Goal: Task Accomplishment & Management: Complete application form

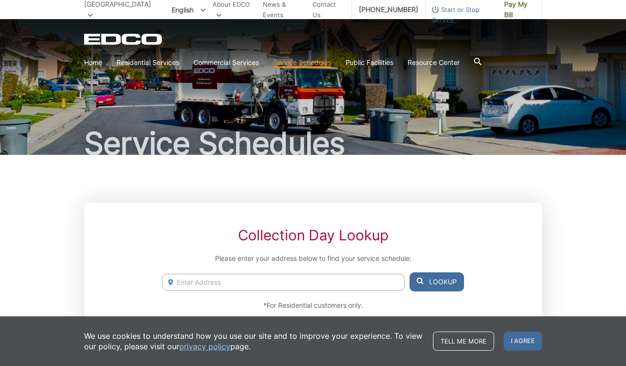
scroll to position [14, 0]
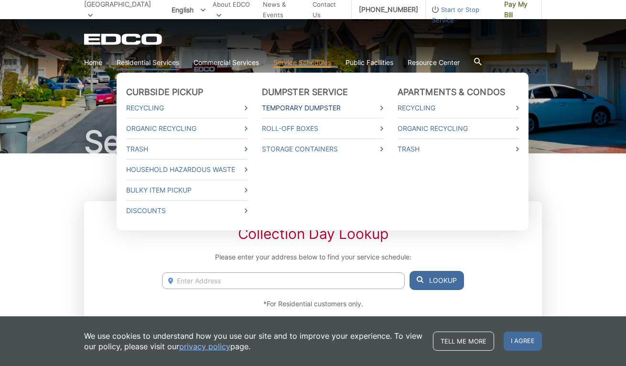
click at [295, 108] on link "Temporary Dumpster" at bounding box center [322, 108] width 121 height 11
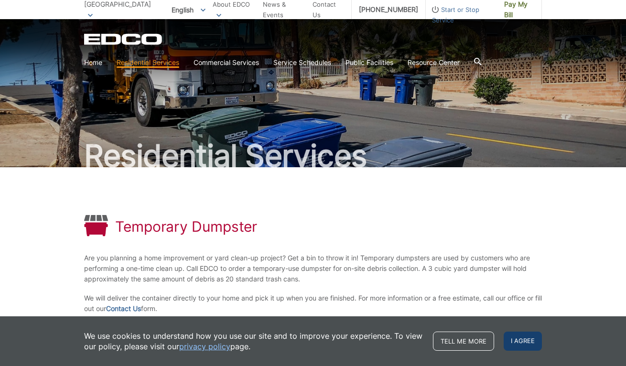
click at [531, 341] on span "I agree" at bounding box center [522, 340] width 38 height 19
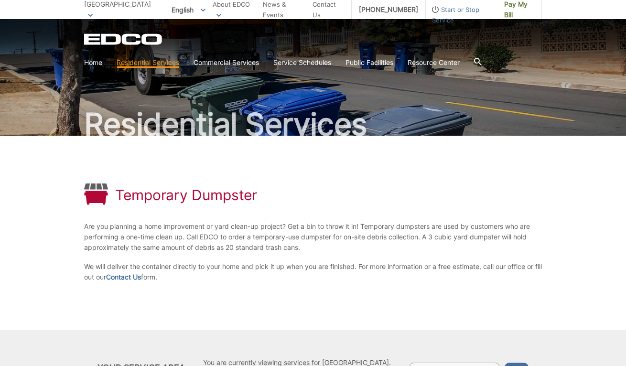
scroll to position [30, 0]
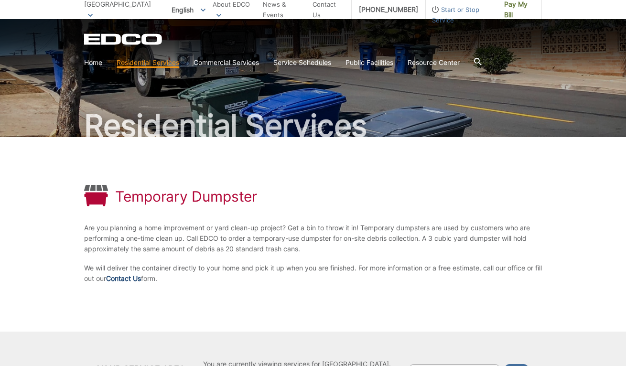
click at [133, 280] on link "Contact Us" at bounding box center [123, 278] width 35 height 11
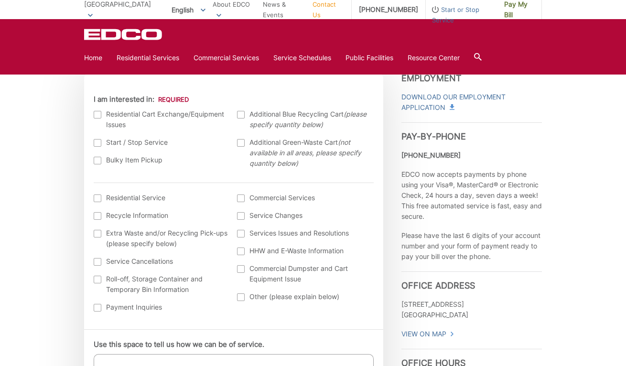
scroll to position [286, 0]
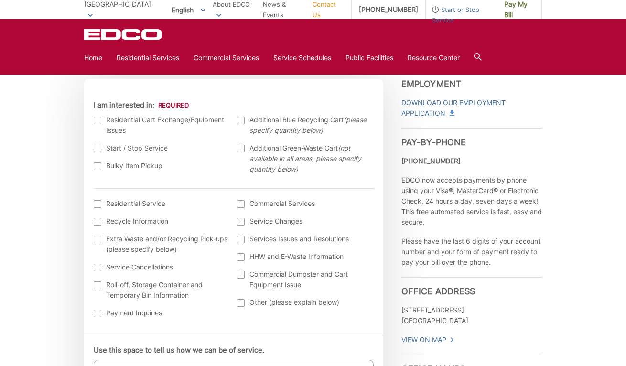
click at [99, 287] on div at bounding box center [98, 285] width 8 height 8
click at [0, 0] on input "Roll-off, Storage Container and Temporary Bin Information" at bounding box center [0, 0] width 0 height 0
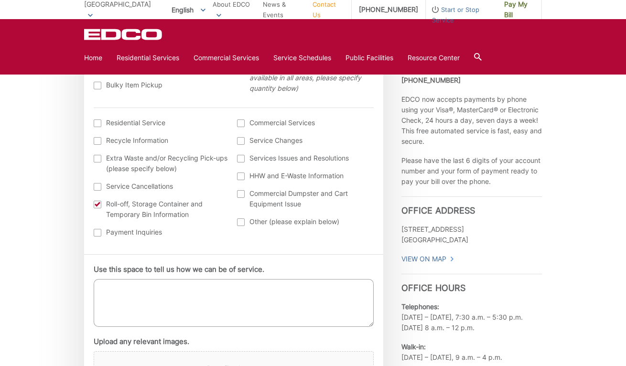
scroll to position [371, 0]
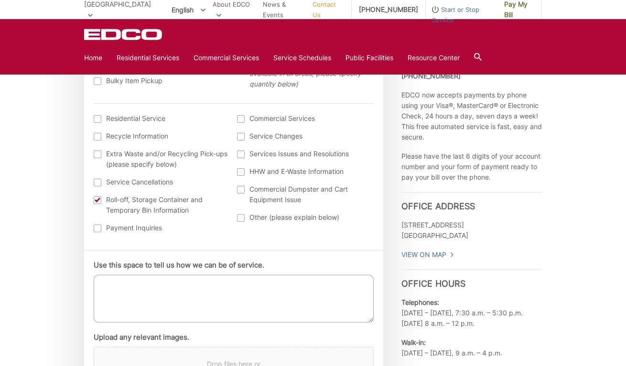
click at [207, 288] on textarea "Use this space to tell us how we can be of service." at bounding box center [234, 299] width 280 height 48
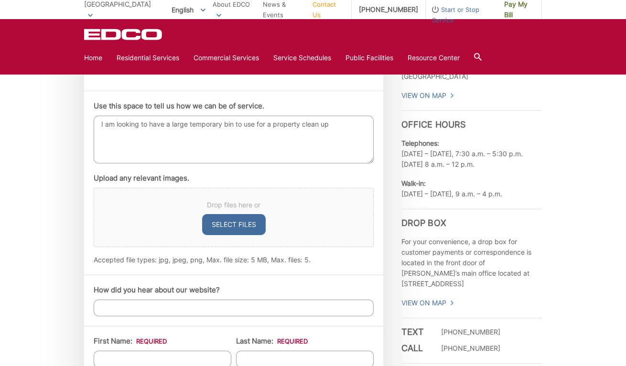
scroll to position [551, 0]
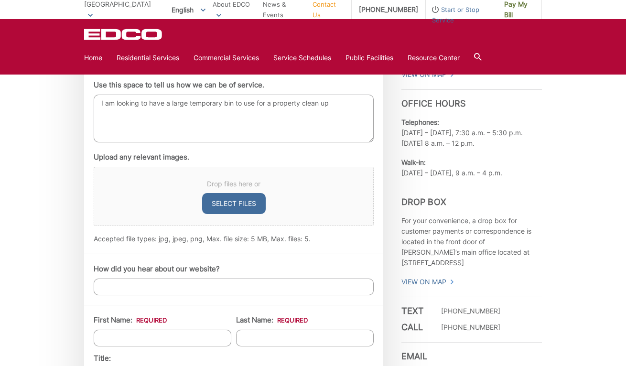
type textarea "I am looking to have a large temporary bin to use for a property clean up"
click at [178, 281] on input "How did you hear about our website?" at bounding box center [234, 286] width 280 height 17
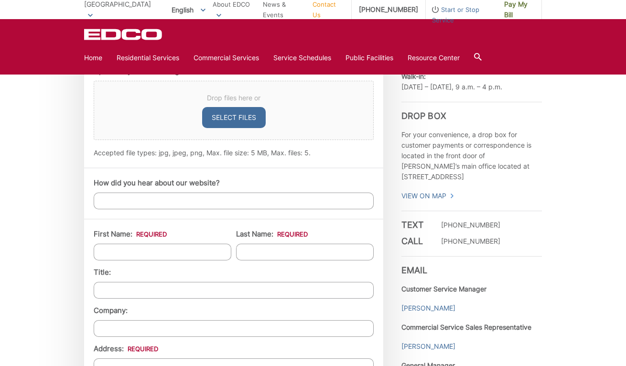
scroll to position [643, 0]
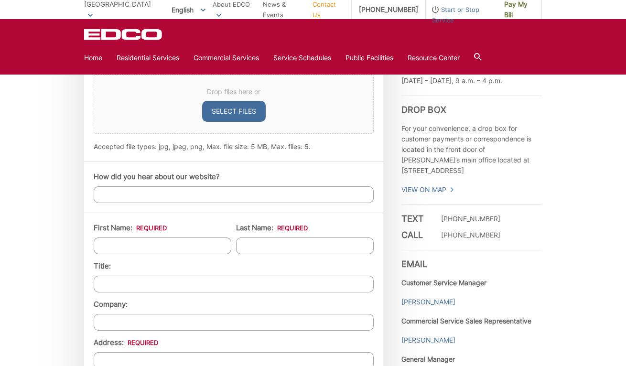
type input "a"
type input "[GEOGRAPHIC_DATA]"
type input "Falloon"
type input "onsite manager"
type input "Fairgrove Property Management"
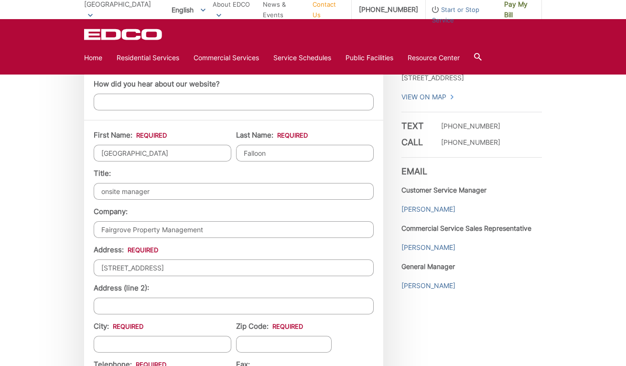
scroll to position [754, 0]
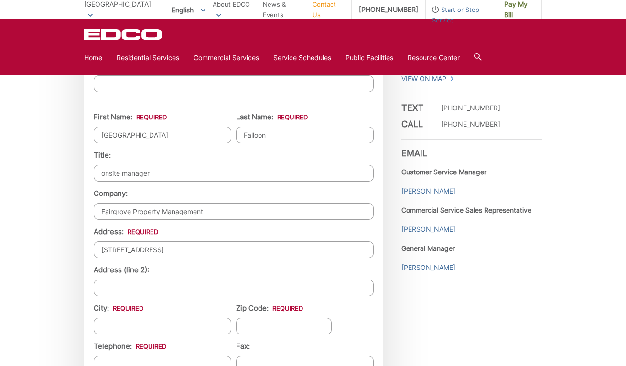
type input "[STREET_ADDRESS]"
type input "la mesa"
type input "Ca"
type input "(___) ___-____"
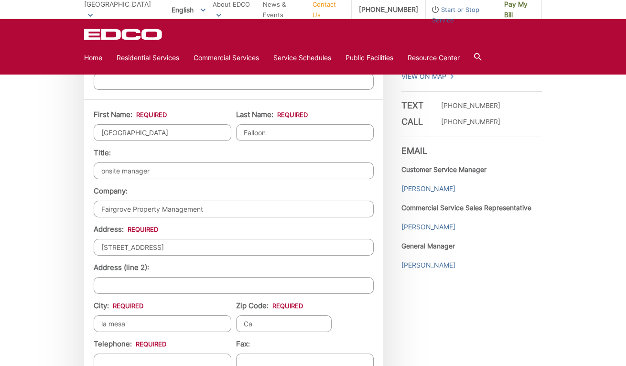
click at [249, 326] on input "Ca" at bounding box center [284, 323] width 96 height 17
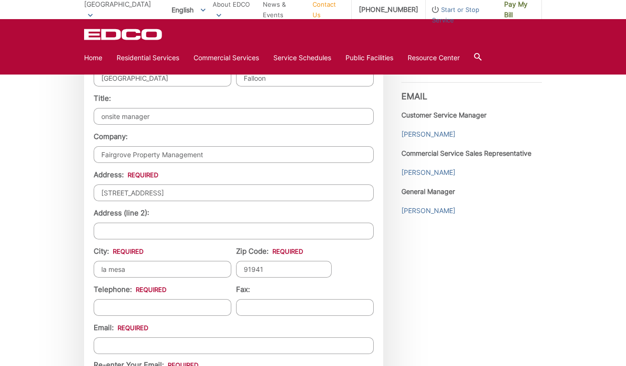
scroll to position [817, 0]
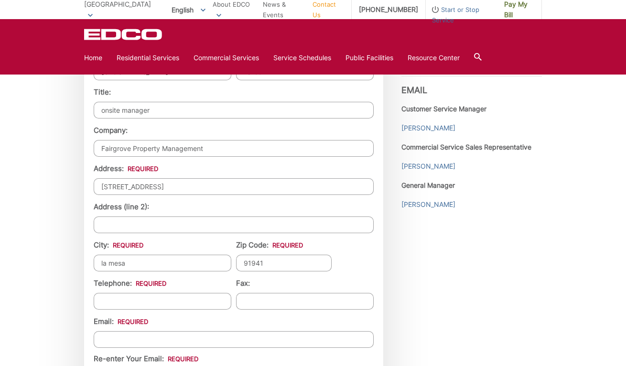
type input "91941"
click at [201, 304] on input "(___) ___-____" at bounding box center [163, 301] width 138 height 17
type input "[PHONE_NUMBER]"
type input "(___) ___-____"
type input "[EMAIL_ADDRESS][DOMAIN_NAME]"
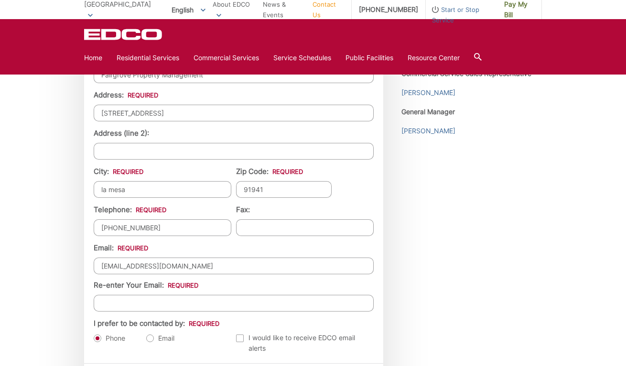
scroll to position [898, 0]
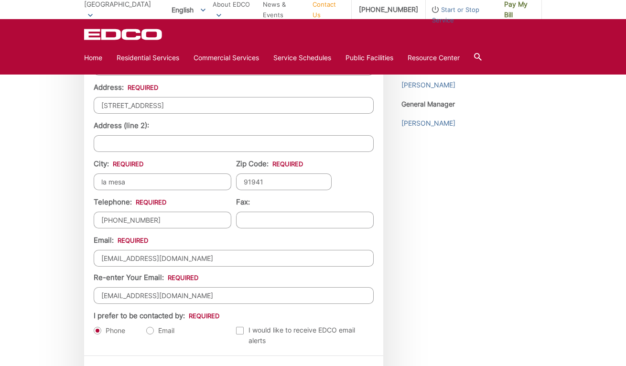
type input "[EMAIL_ADDRESS][DOMAIN_NAME]"
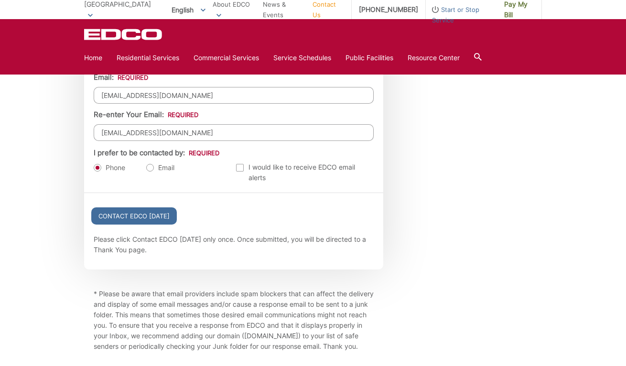
scroll to position [1064, 0]
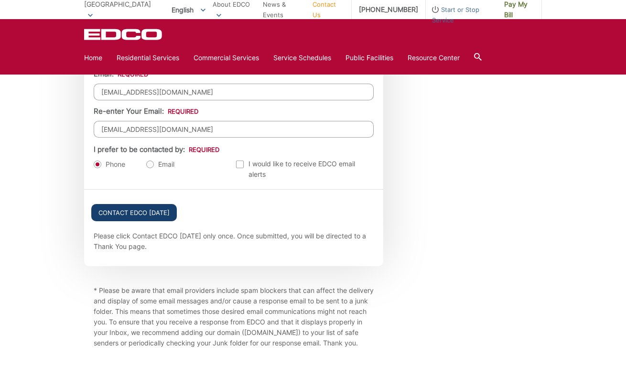
click at [151, 220] on input "Contact EDCO [DATE]" at bounding box center [133, 212] width 85 height 17
